Goal: Find specific fact: Find specific fact

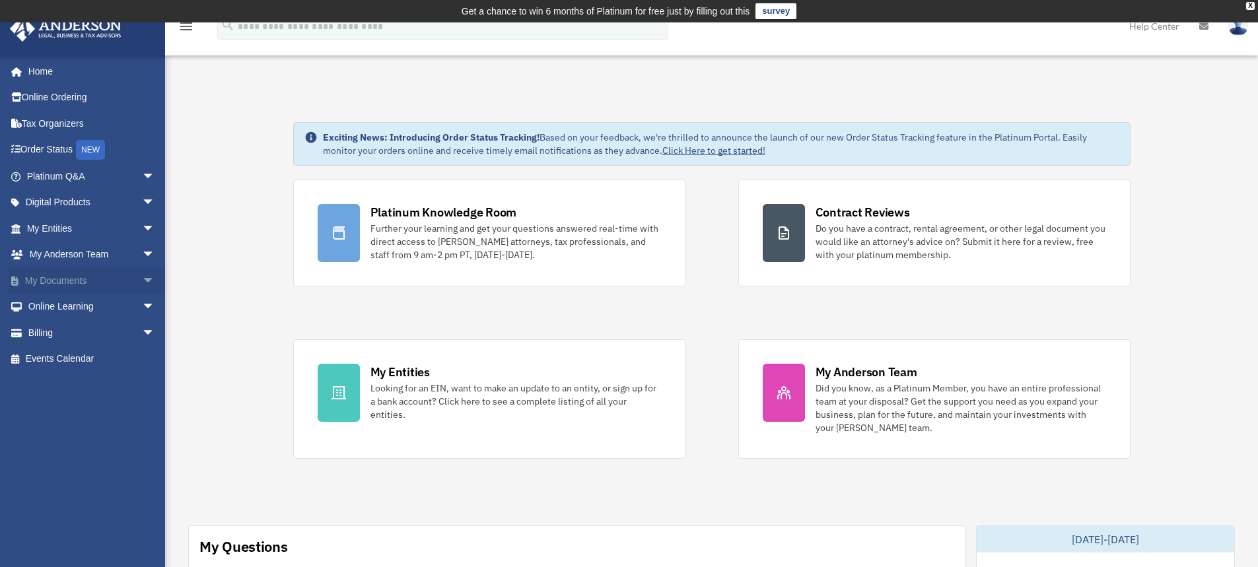
drag, startPoint x: 142, startPoint y: 281, endPoint x: 162, endPoint y: 282, distance: 19.8
click at [142, 281] on span "arrow_drop_down" at bounding box center [155, 280] width 26 height 27
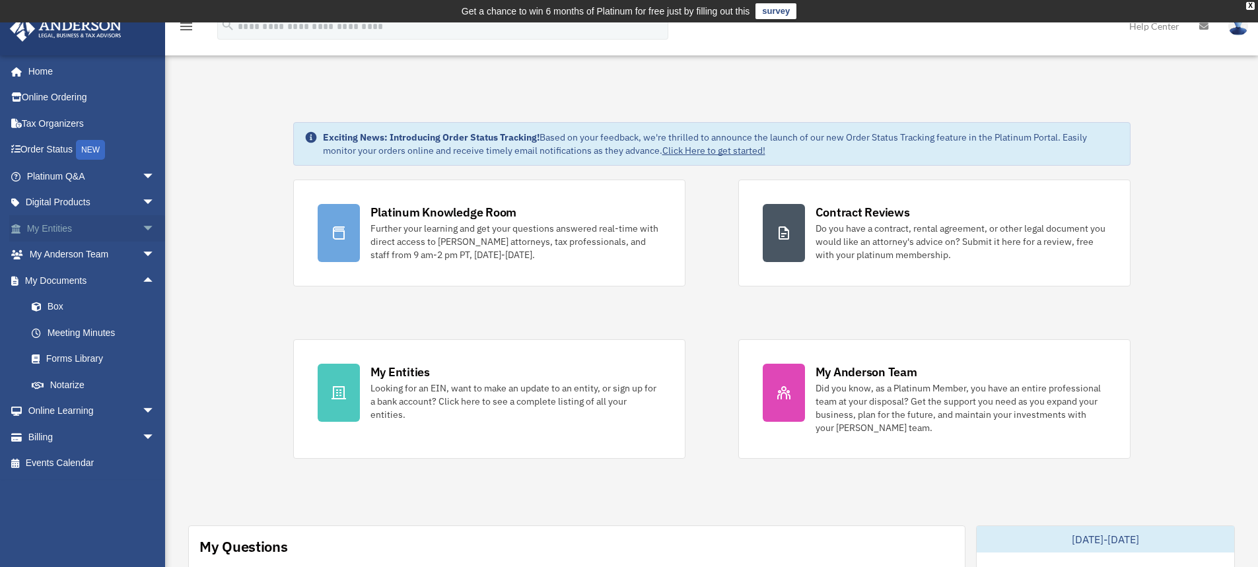
click at [142, 230] on span "arrow_drop_down" at bounding box center [155, 228] width 26 height 27
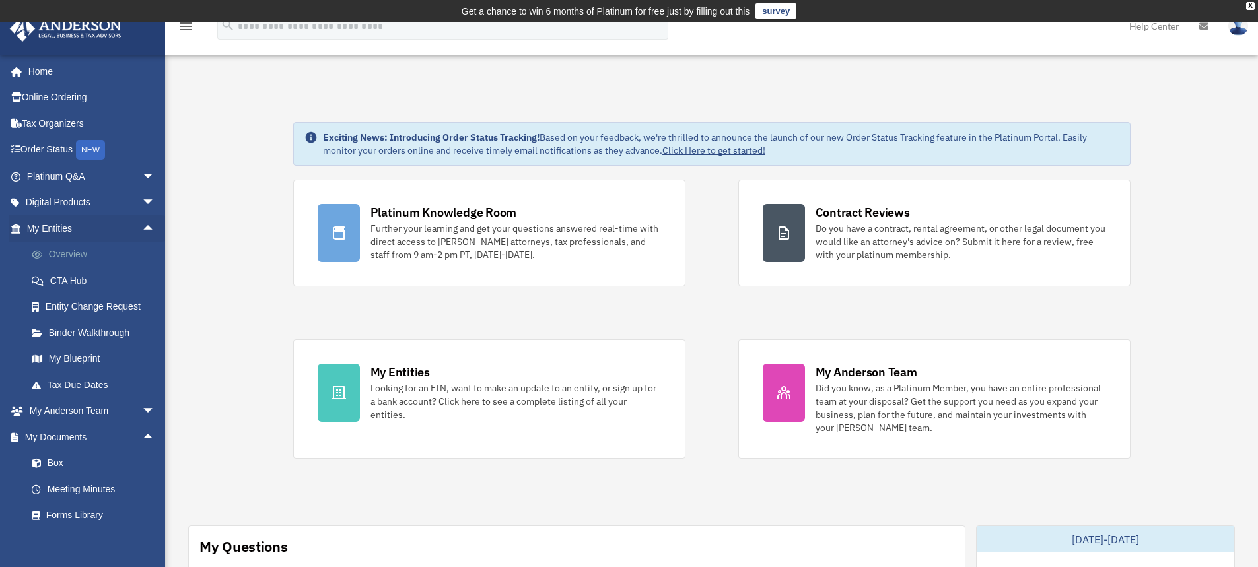
click at [86, 256] on link "Overview" at bounding box center [96, 255] width 156 height 26
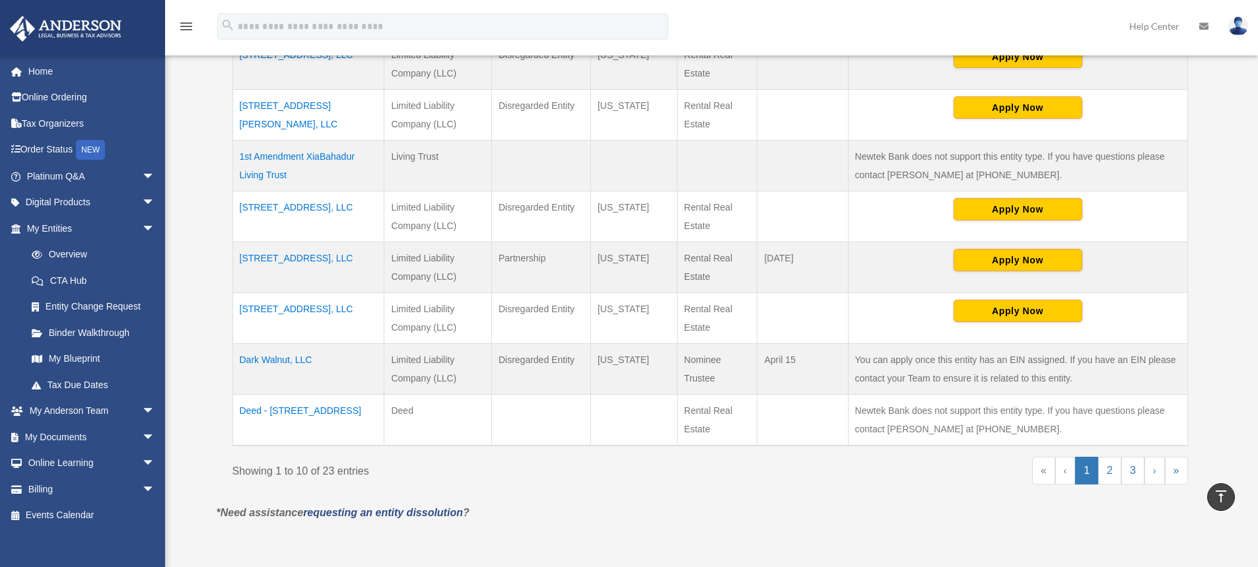
scroll to position [528, 0]
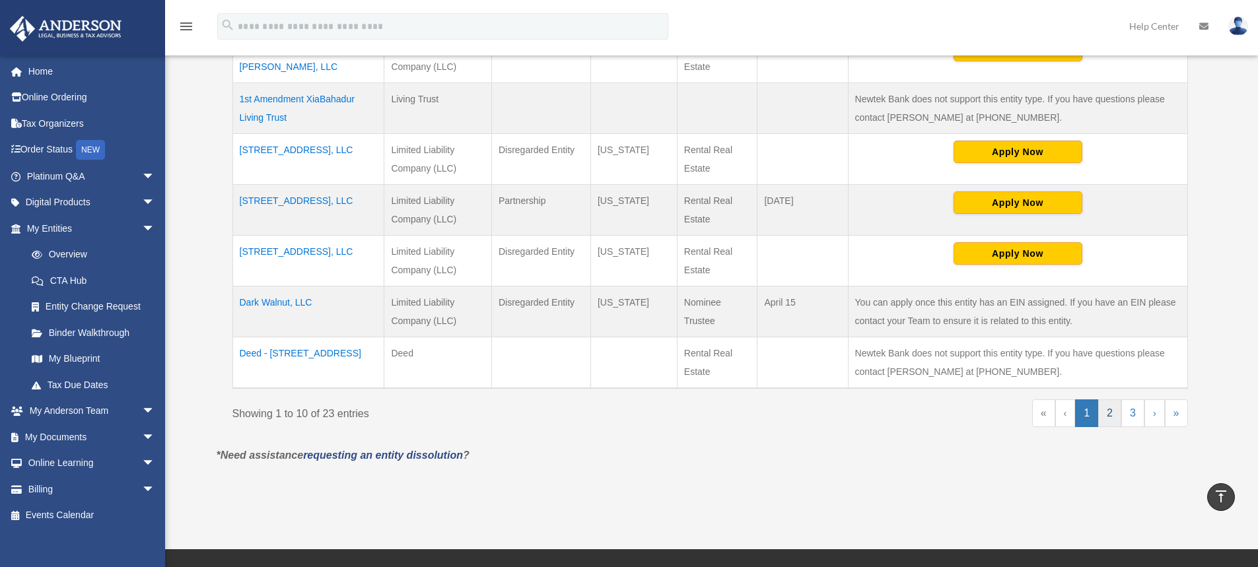
click at [1113, 417] on link "2" at bounding box center [1109, 413] width 23 height 28
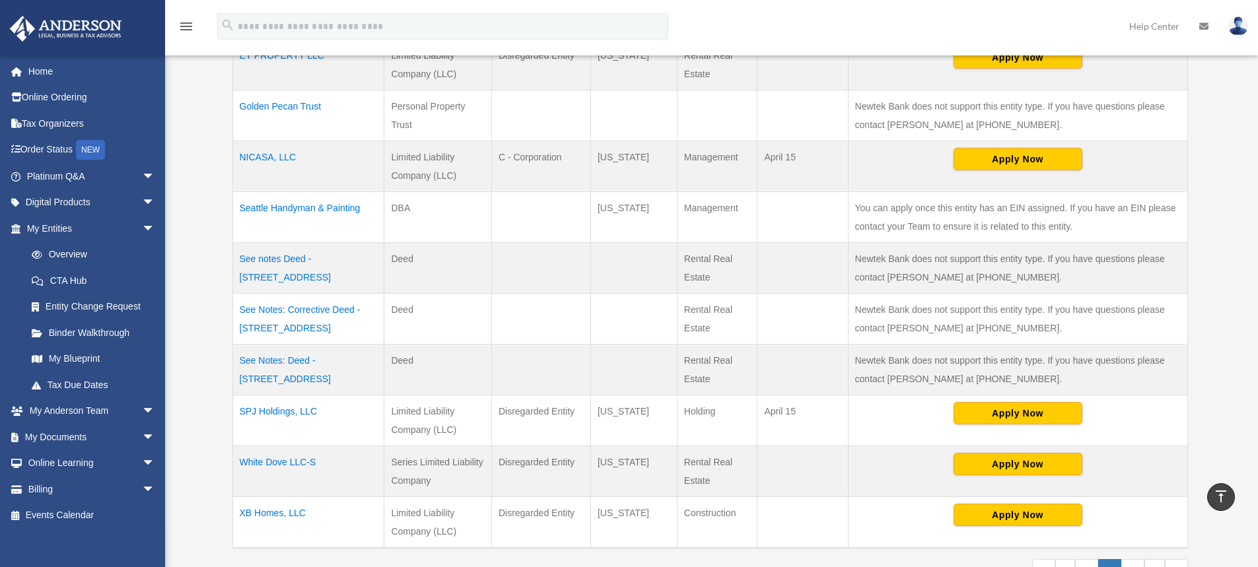
scroll to position [330, 0]
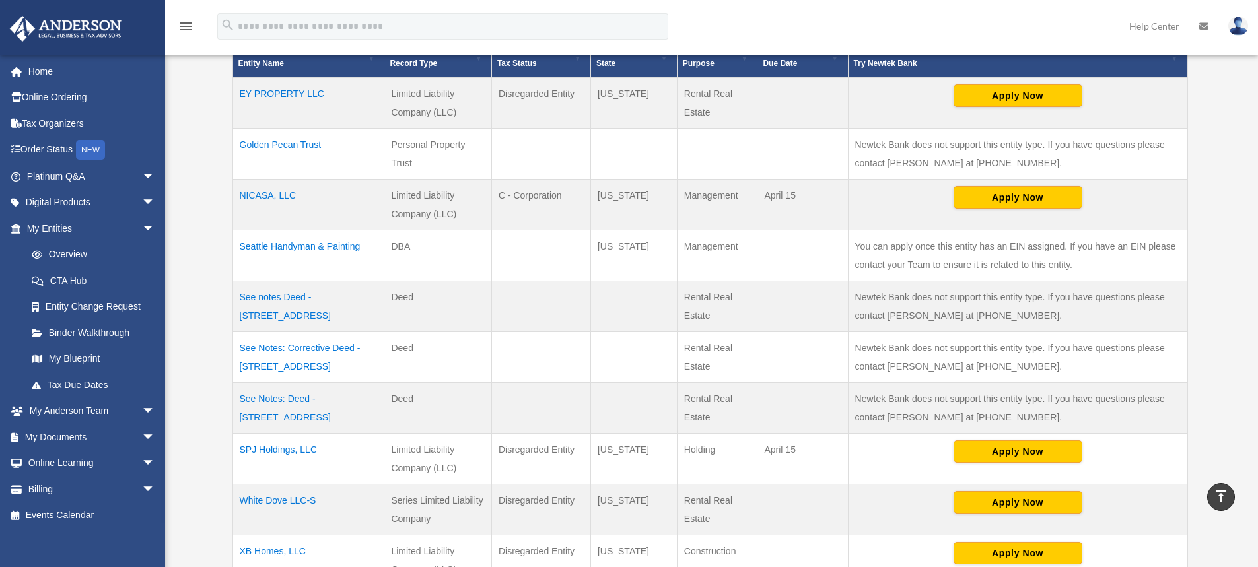
click at [265, 195] on td "NICASA, LLC" at bounding box center [308, 205] width 152 height 51
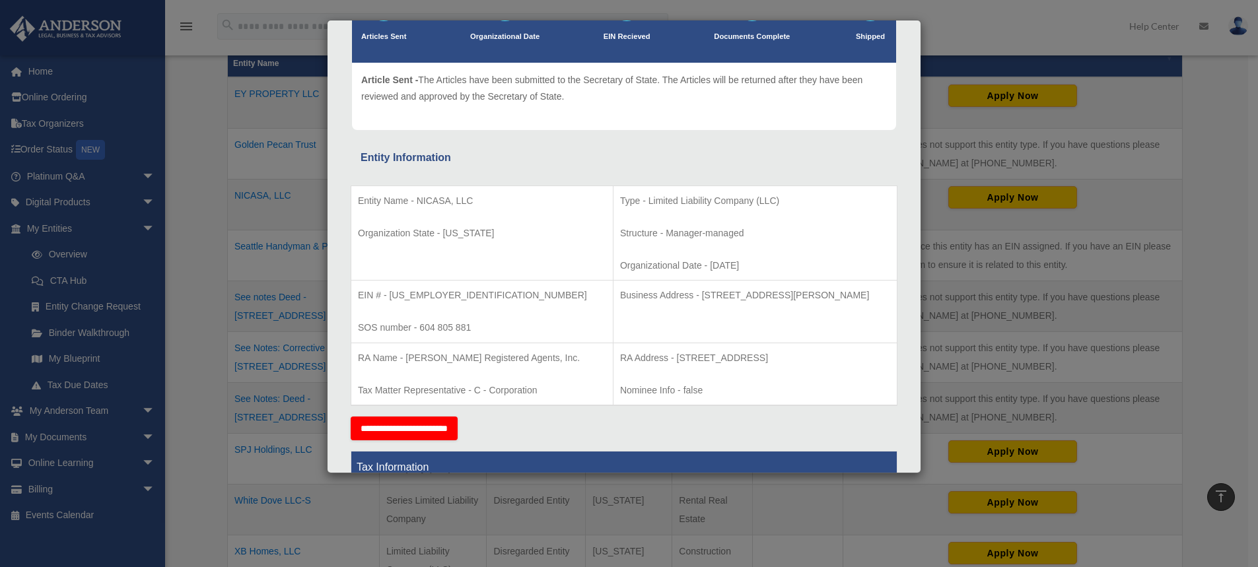
scroll to position [132, 0]
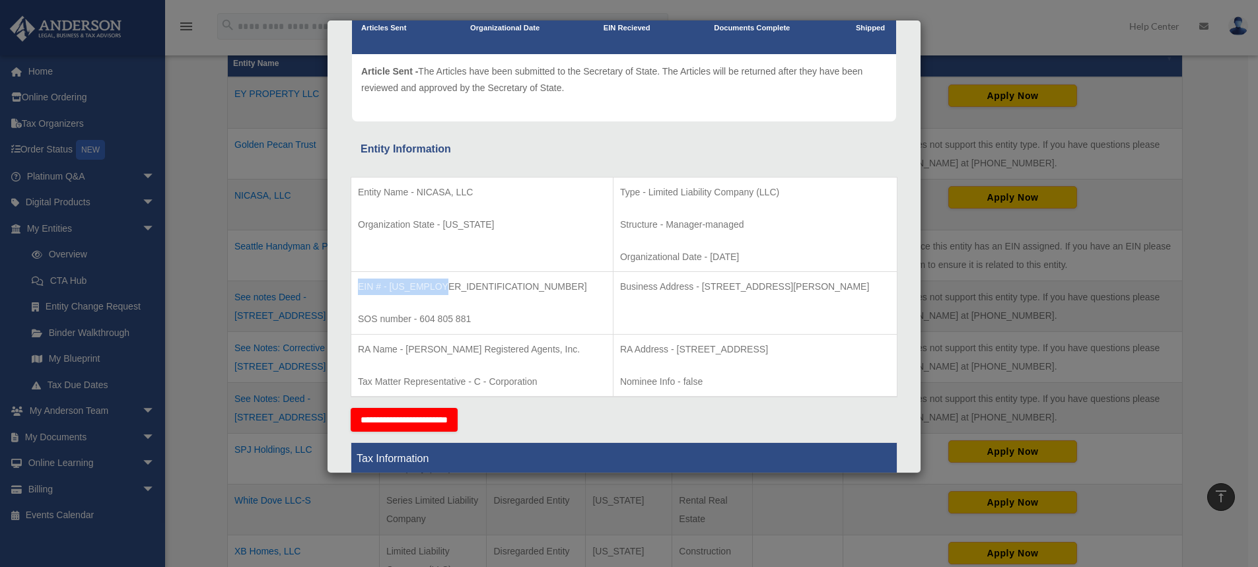
drag, startPoint x: 445, startPoint y: 285, endPoint x: 353, endPoint y: 286, distance: 91.8
click at [353, 286] on td "EIN # - 87-2907727 SOS number - 604 805 881" at bounding box center [482, 303] width 262 height 63
copy p "EIN # - 87-2907727"
